Goal: Find specific page/section: Find specific page/section

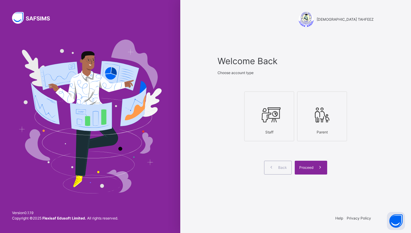
click at [264, 127] on div "Staff" at bounding box center [268, 132] width 43 height 11
click at [316, 169] on span at bounding box center [320, 168] width 14 height 14
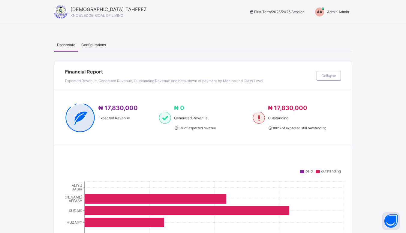
click at [335, 14] on span "Admin Admin" at bounding box center [338, 12] width 22 height 5
click at [324, 26] on span "Switch to Admin View" at bounding box center [327, 26] width 46 height 8
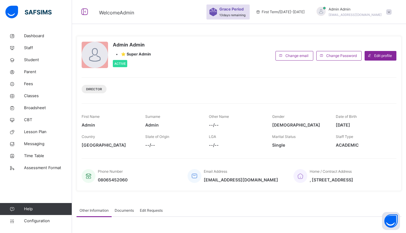
click at [39, 84] on span "Fees" at bounding box center [48, 84] width 48 height 6
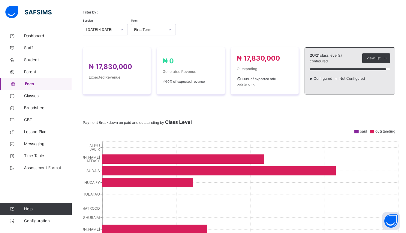
scroll to position [214, 0]
